Goal: Information Seeking & Learning: Stay updated

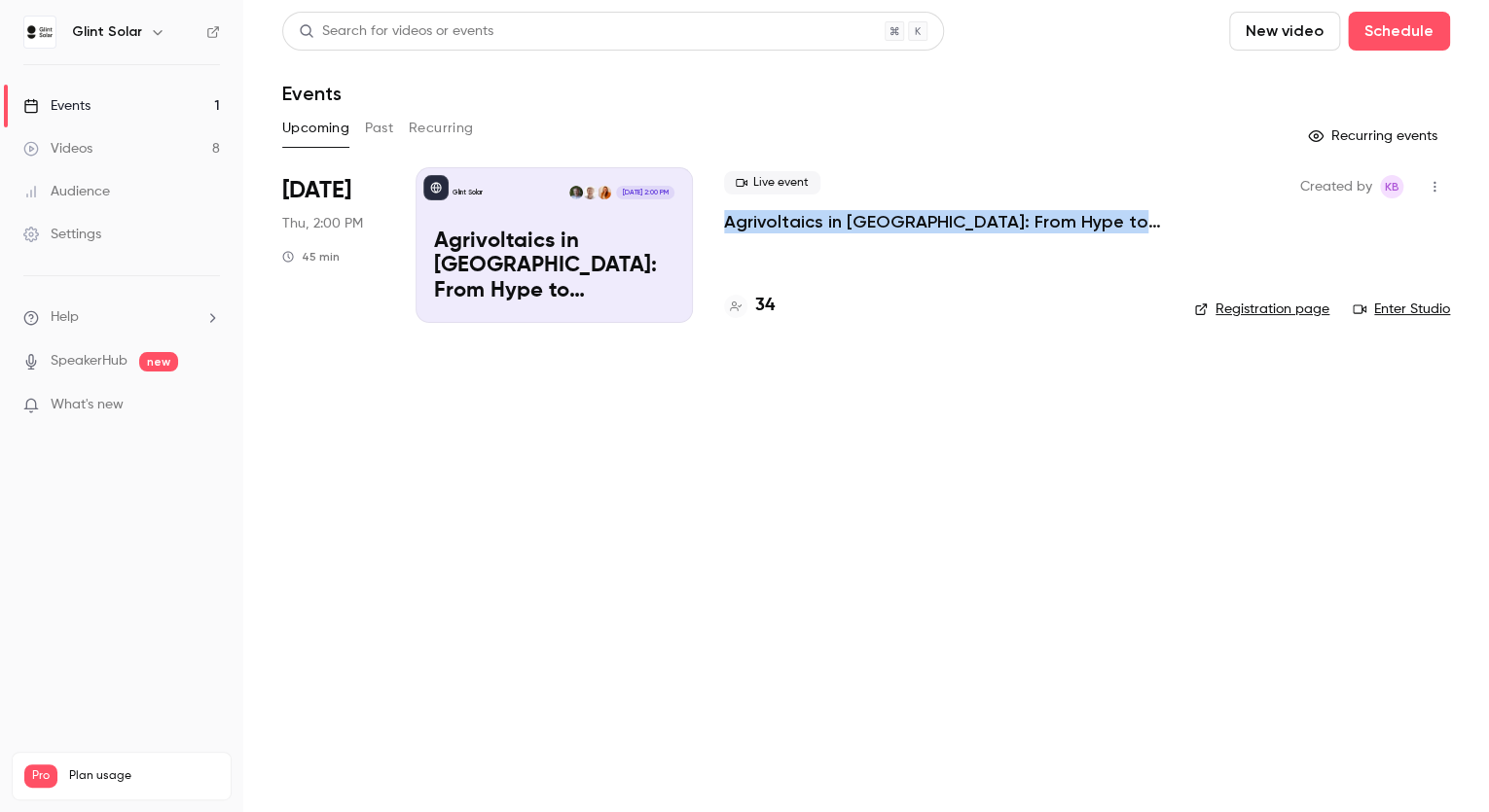
drag, startPoint x: 1159, startPoint y: 219, endPoint x: 725, endPoint y: 218, distance: 434.0
click at [728, 214] on div "Live event Agrivoltaics in Europe: From Hype to Implementation" at bounding box center [943, 202] width 439 height 62
copy p "Agrivoltaics in [GEOGRAPHIC_DATA]: From Hype to Implementation"
